Goal: Check status: Check status

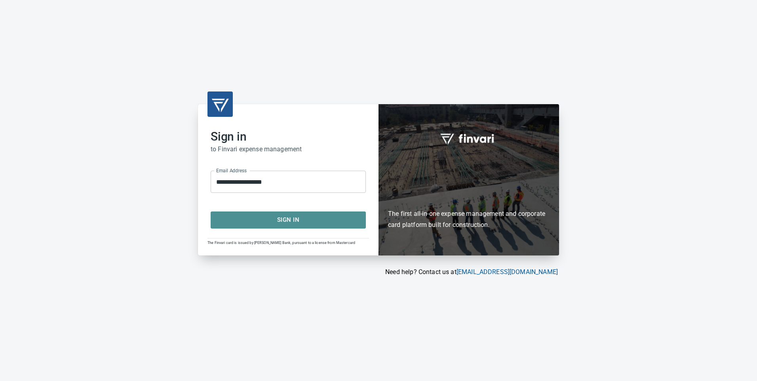
click at [283, 222] on span "Sign In" at bounding box center [288, 219] width 138 height 10
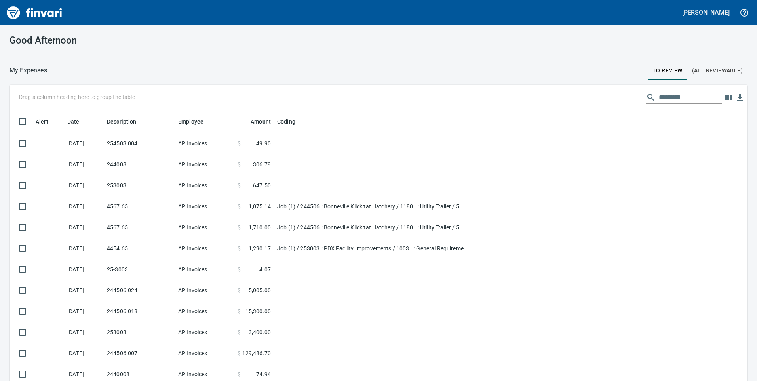
scroll to position [288, 720]
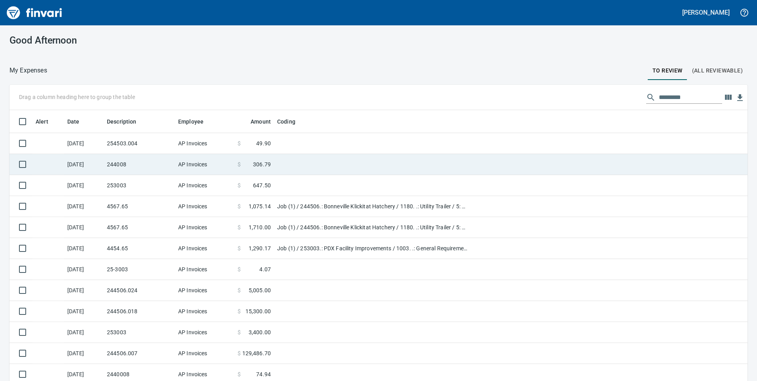
click at [167, 162] on td "244008" at bounding box center [139, 164] width 71 height 21
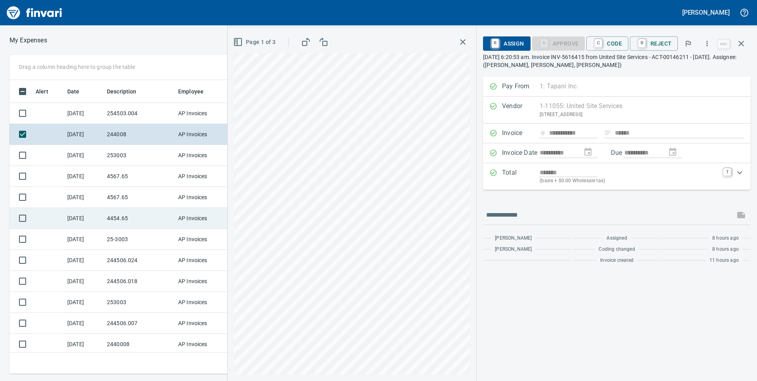
scroll to position [40, 0]
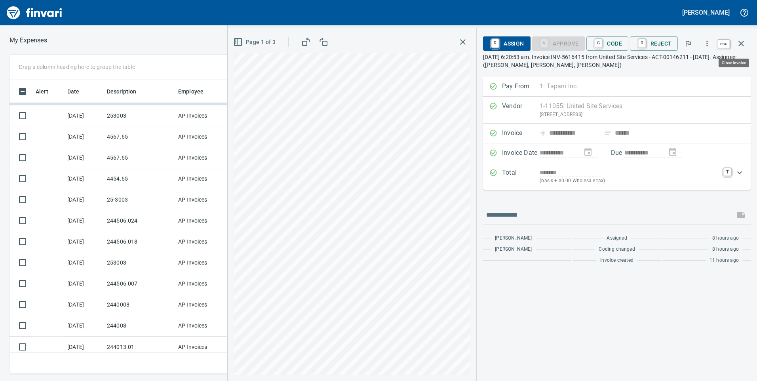
click at [741, 44] on icon "button" at bounding box center [741, 44] width 6 height 6
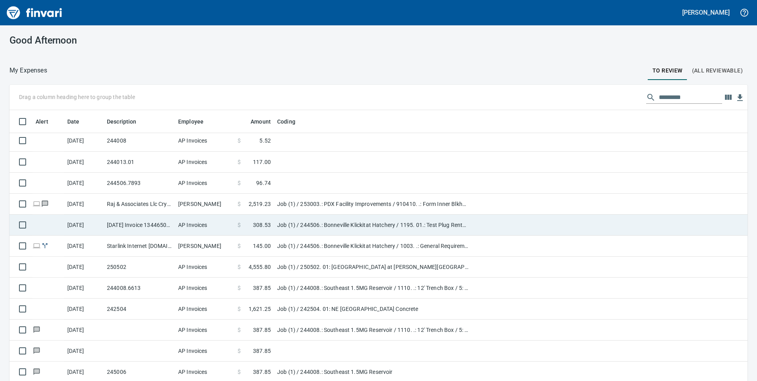
scroll to position [23, 0]
